Goal: Check status: Check status

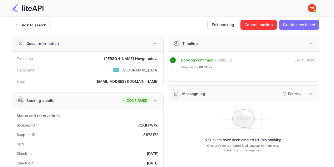
click at [47, 23] on div "Back to search" at bounding box center [31, 25] width 39 height 10
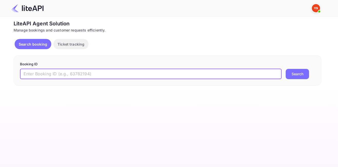
click at [98, 73] on input "text" at bounding box center [151, 74] width 262 height 10
paste input "8955824"
type input "8955824"
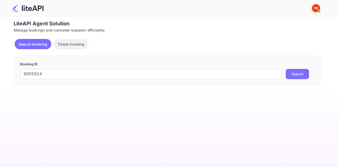
click at [305, 71] on button "Search" at bounding box center [297, 74] width 23 height 10
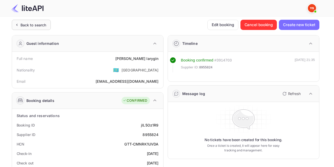
click at [25, 29] on div "Back to search" at bounding box center [31, 25] width 39 height 10
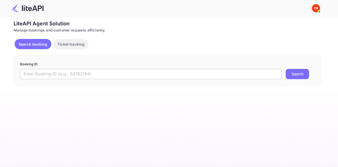
click at [120, 72] on input "text" at bounding box center [151, 74] width 262 height 10
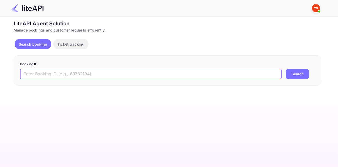
paste input "8616723"
type input "8616723"
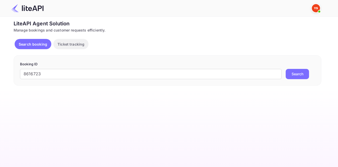
click at [297, 77] on button "Search" at bounding box center [297, 74] width 23 height 10
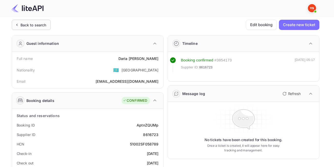
click at [33, 30] on div "Back to search" at bounding box center [31, 25] width 39 height 10
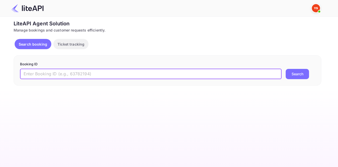
click at [105, 77] on input "text" at bounding box center [151, 74] width 262 height 10
paste input "8628762"
type input "8628762"
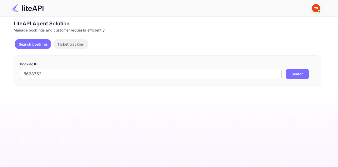
click at [301, 75] on button "Search" at bounding box center [297, 74] width 23 height 10
